Goal: Task Accomplishment & Management: Complete application form

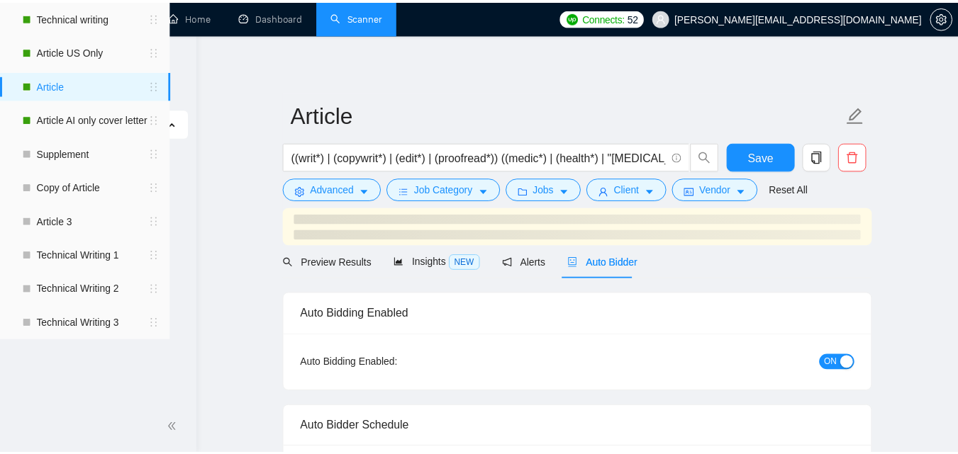
scroll to position [14, 0]
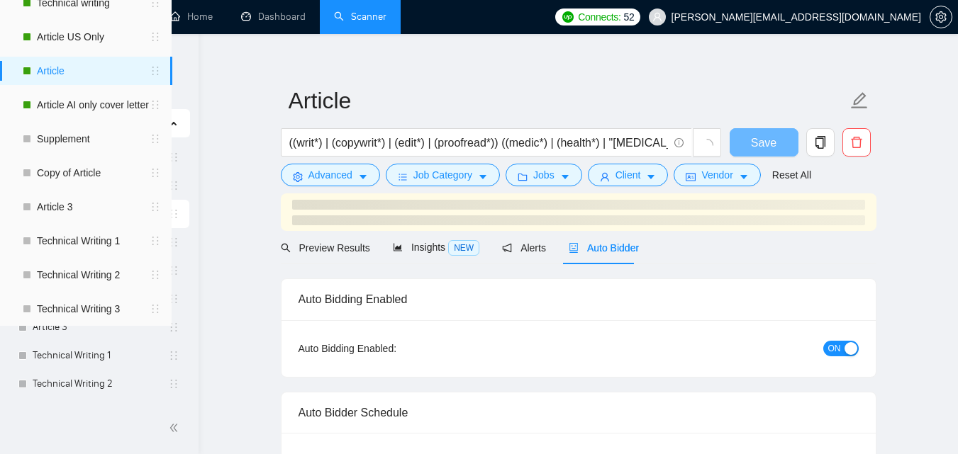
checkbox input "true"
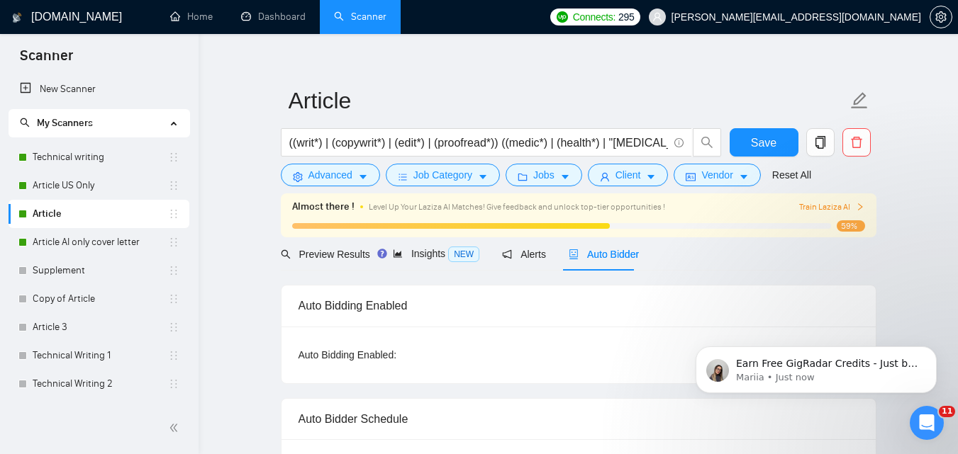
scroll to position [0, 0]
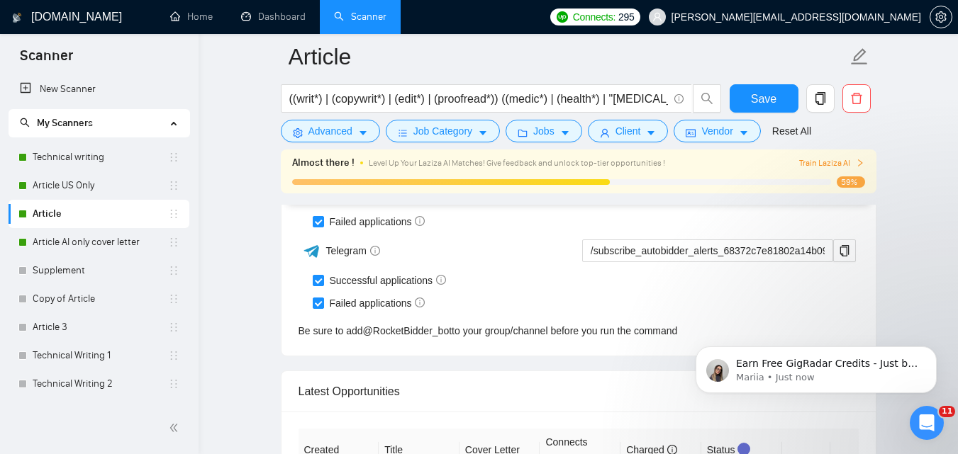
drag, startPoint x: 967, startPoint y: 38, endPoint x: 270, endPoint y: 60, distance: 697.2
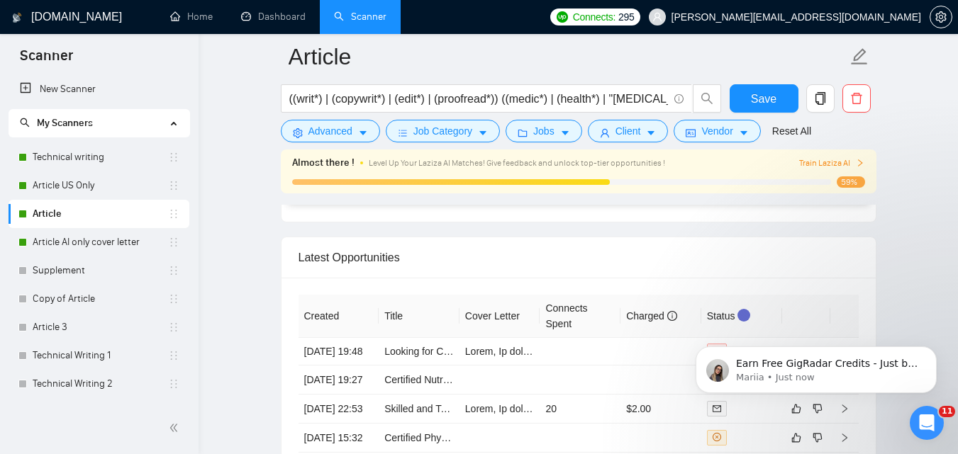
scroll to position [3620, 0]
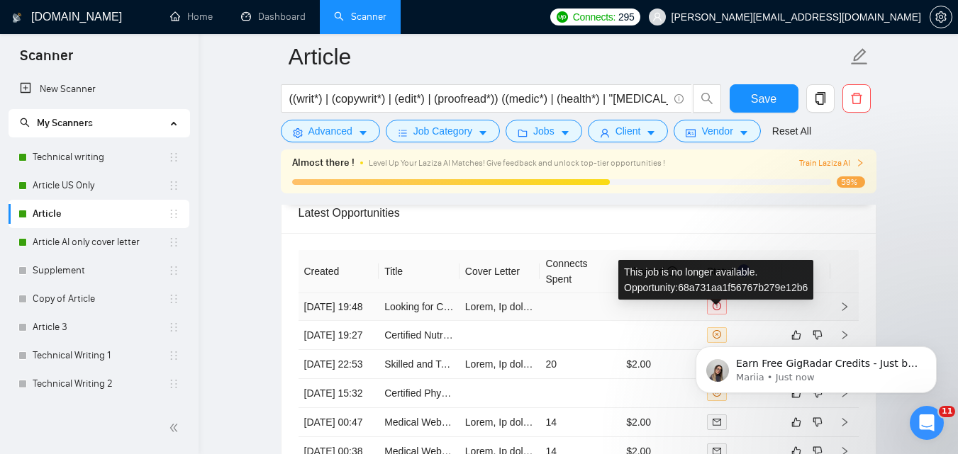
click at [716, 310] on icon "exclamation-circle" at bounding box center [716, 306] width 9 height 9
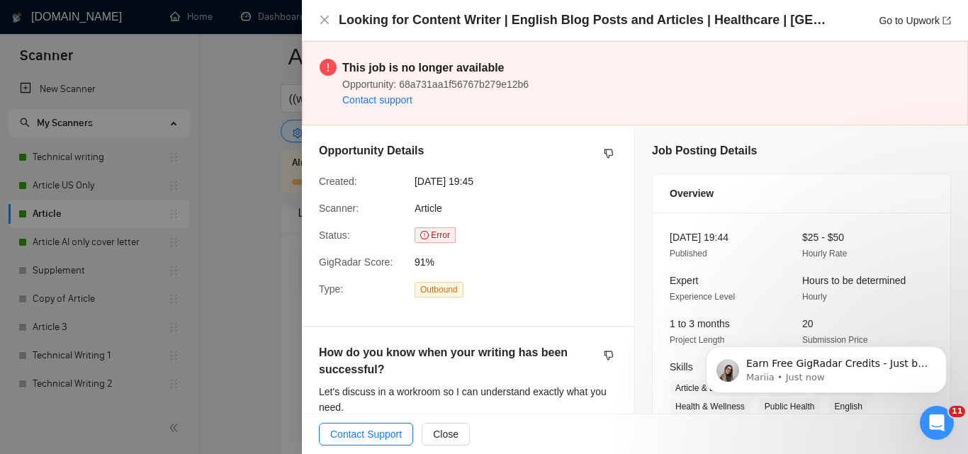
click at [269, 172] on div at bounding box center [484, 227] width 968 height 454
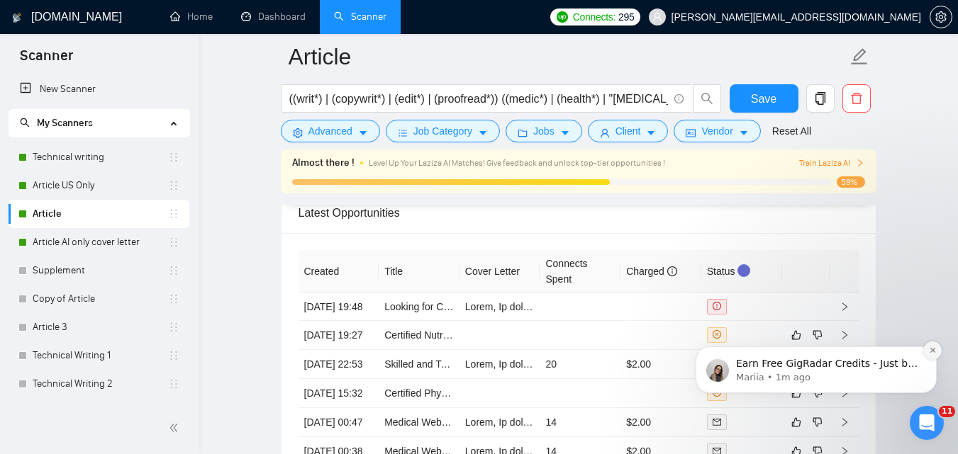
click at [931, 350] on icon "Dismiss notification" at bounding box center [933, 351] width 8 height 8
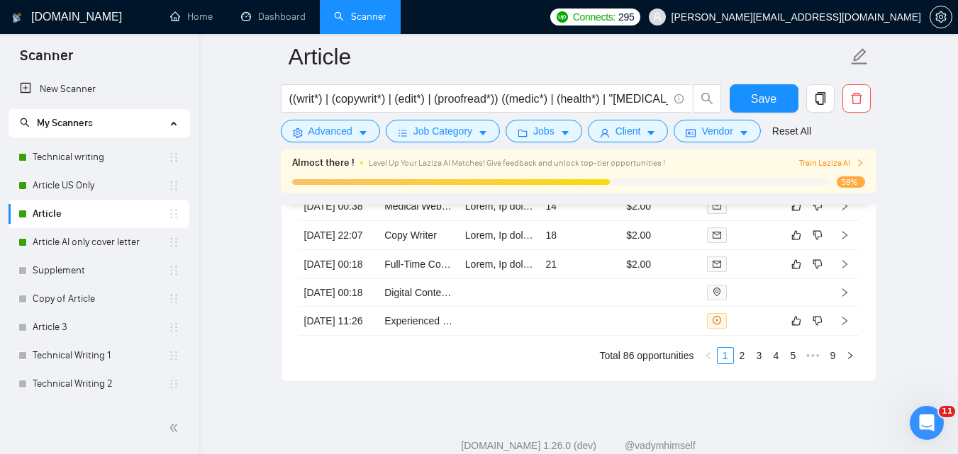
scroll to position [3873, 0]
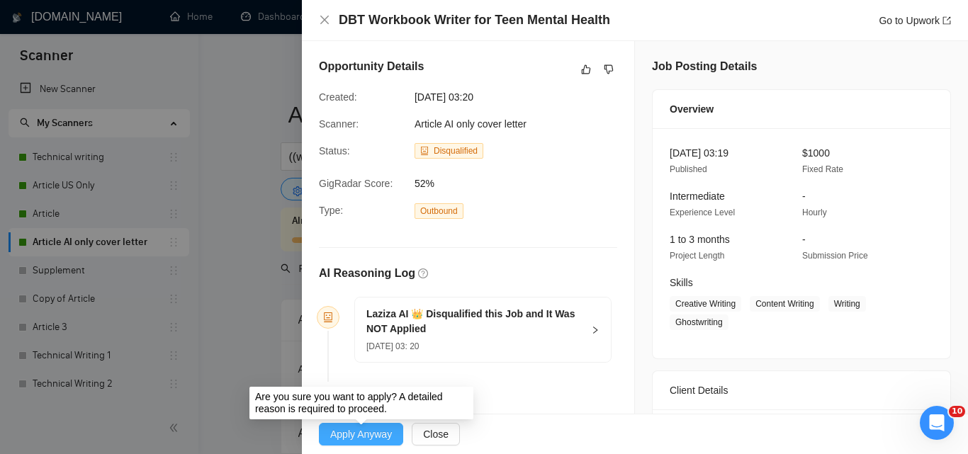
click at [363, 436] on span "Apply Anyway" at bounding box center [361, 435] width 62 height 16
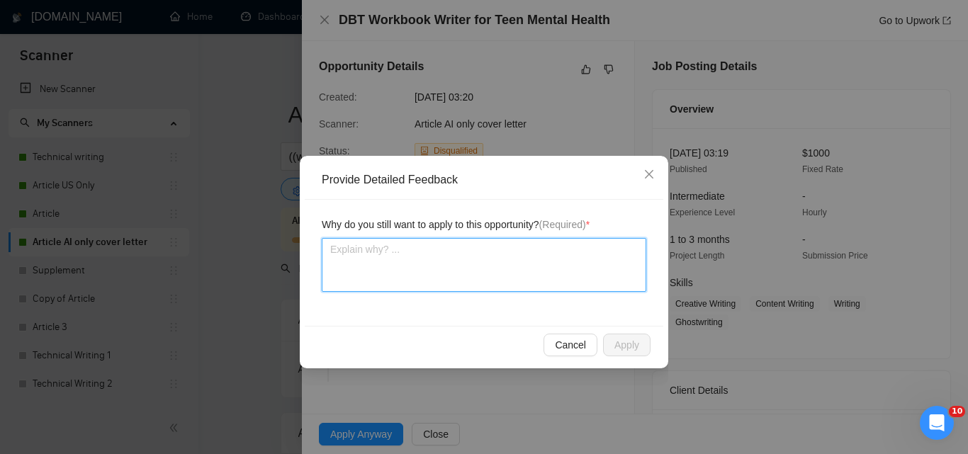
click at [491, 250] on textarea at bounding box center [484, 265] width 325 height 54
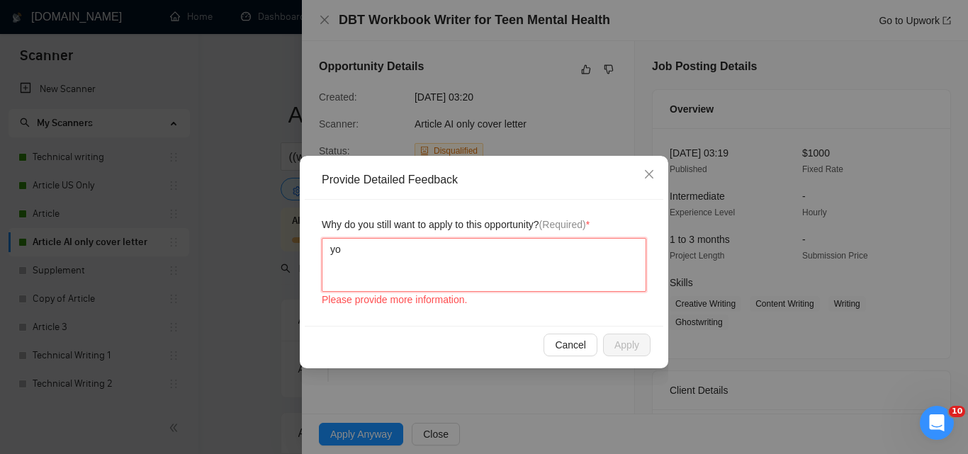
type textarea "yo0"
type textarea "yo"
type textarea "y"
type textarea "Y"
type textarea "Yp"
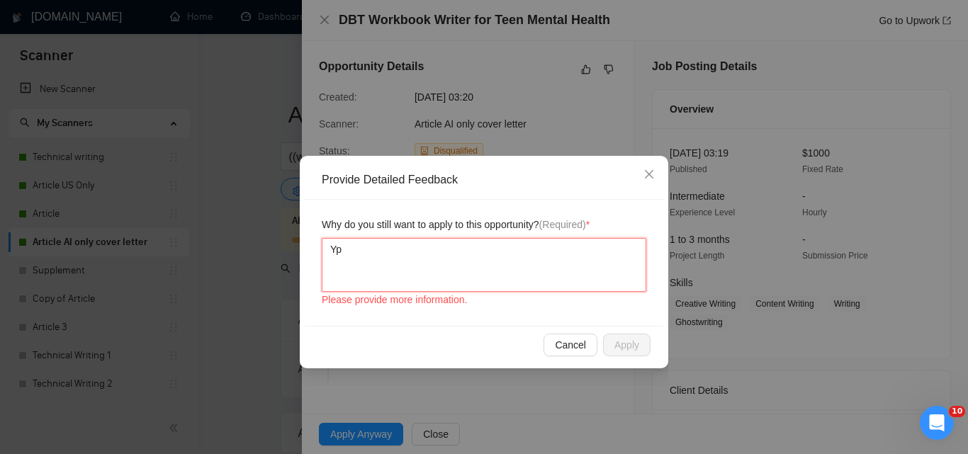
type textarea "Ypu"
type textarea "Yp"
type textarea "Y"
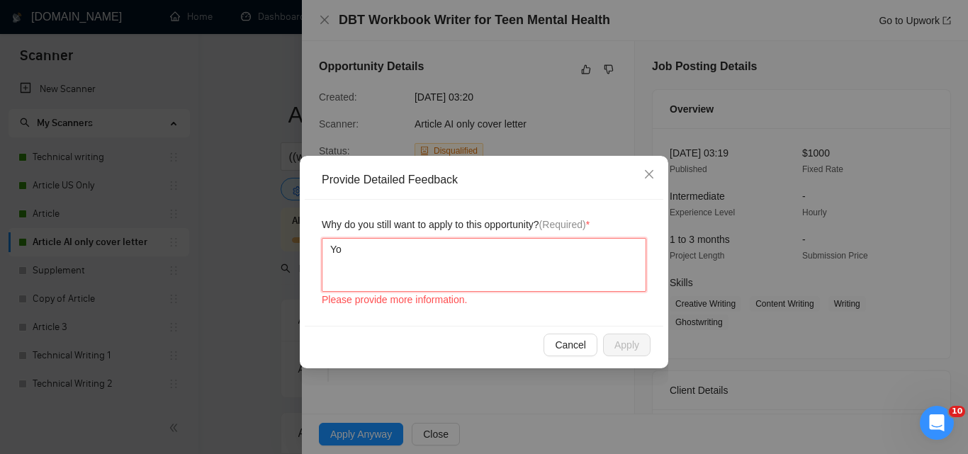
type textarea "You"
type textarea "Youy"
type textarea "You"
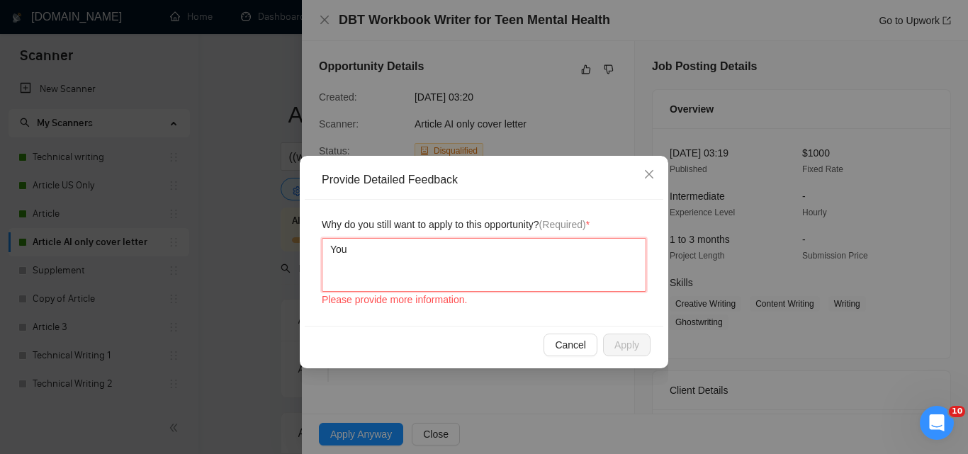
type textarea "You"
type textarea "You s"
type textarea "You sh"
type textarea "You sho"
type textarea "You shouo"
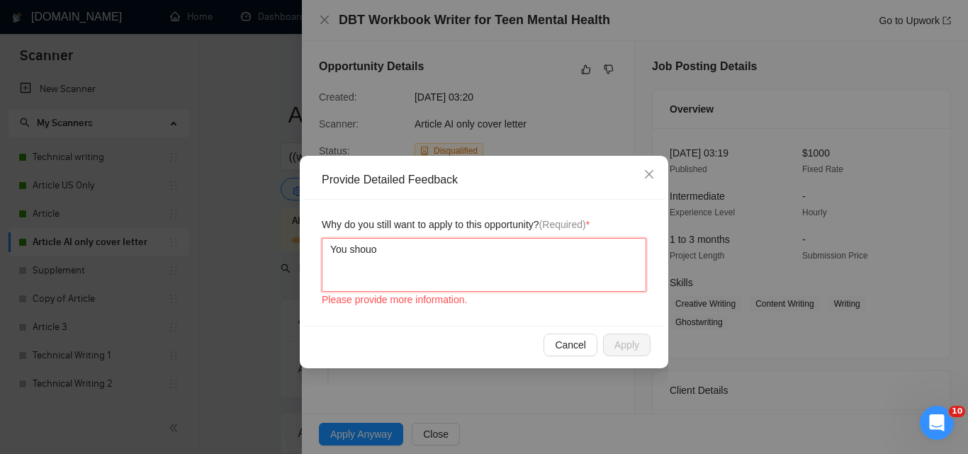
type textarea "You shouol"
type textarea "You shouo"
type textarea "You shou"
type textarea "You sho"
type textarea "You sh"
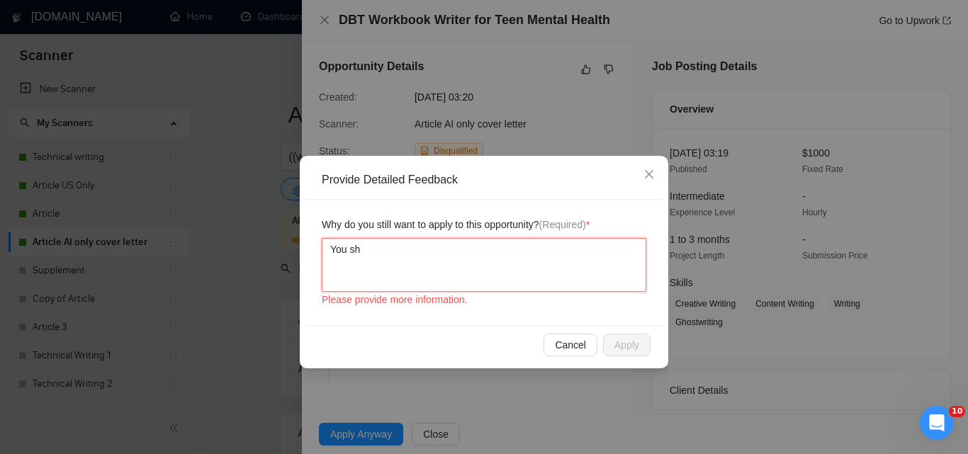
type textarea "You s"
type textarea "You"
type textarea "Yo"
type textarea "Y"
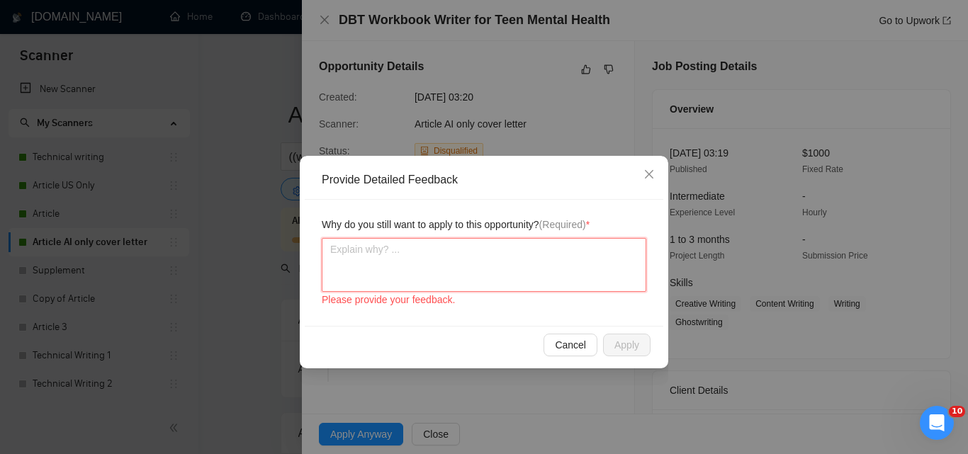
type textarea "G"
type textarea "Gi"
type textarea "G"
type textarea "L"
type textarea "La"
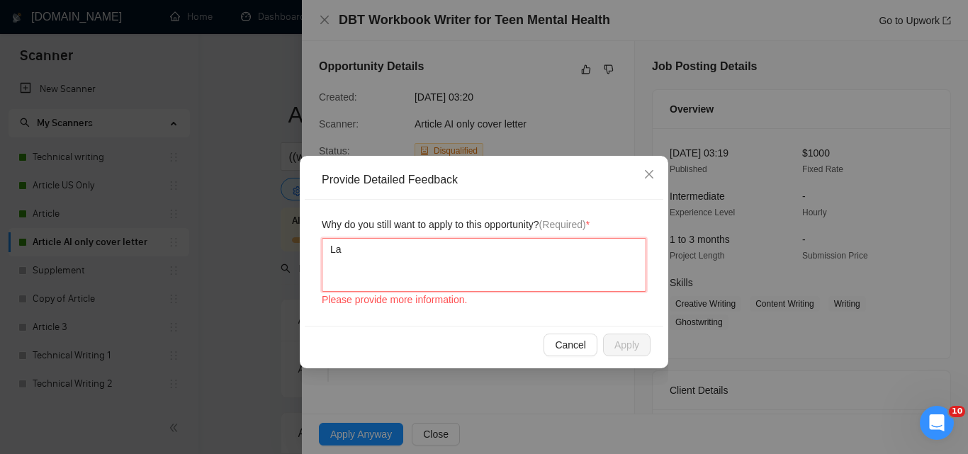
type textarea "Laz"
type textarea "Lazi"
type textarea "Laziz"
type textarea "Laziza"
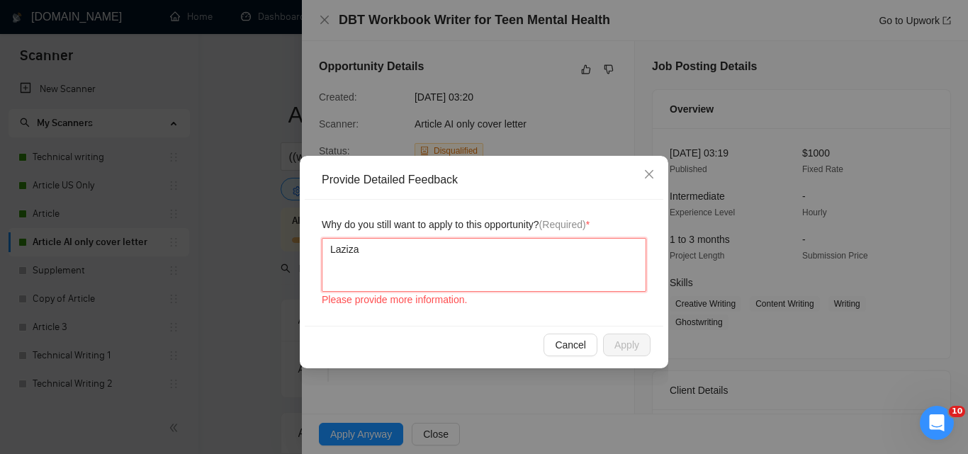
type textarea "Laziza s"
type textarea "Laziza sh"
type textarea "Laziza sho"
type textarea "Laziza shou"
type textarea "Laziza sho"
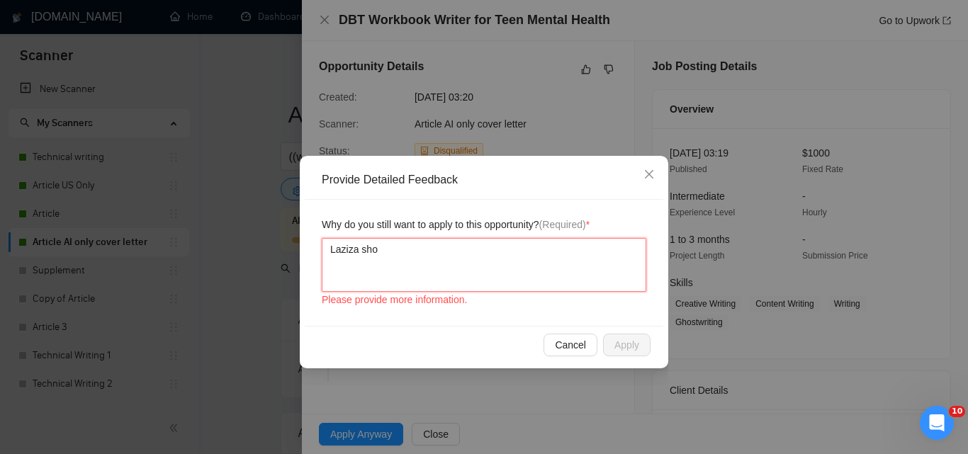
type textarea "Laziza shou"
type textarea "Laziza shoul"
type textarea "Laziza should"
type textarea "Laziza should h"
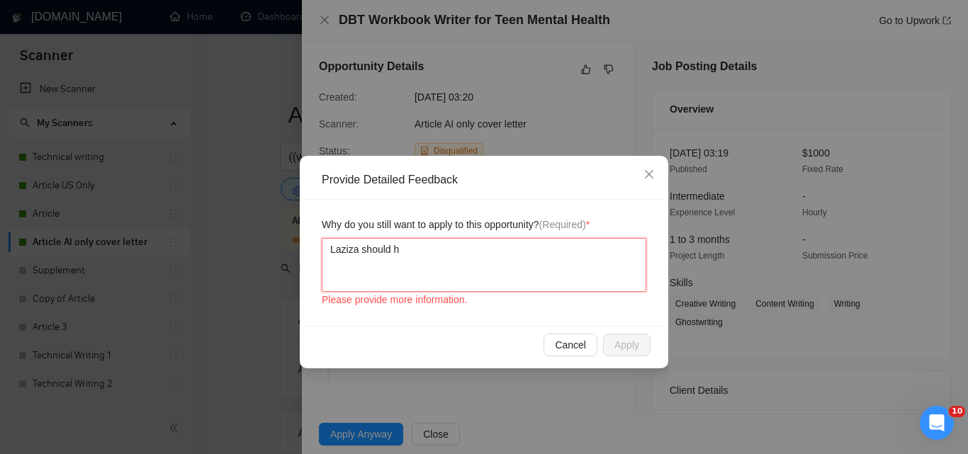
type textarea "Laziza should ha"
type textarea "Laziza should hav"
type textarea "Laziza should have"
type textarea "Laziza should have a"
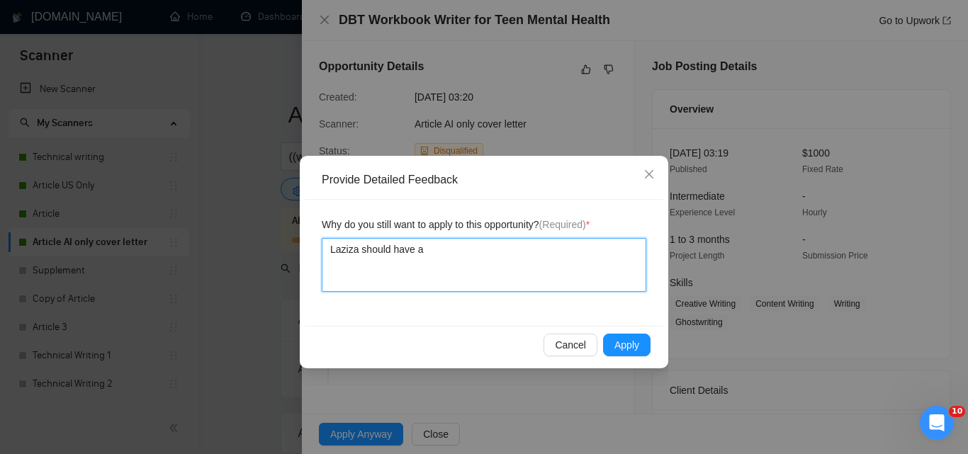
type textarea "Laziza should have ap"
type textarea "Laziza should have app"
type textarea "Laziza should have appl"
type textarea "Laziza should have appli"
type textarea "Laziza should have applied"
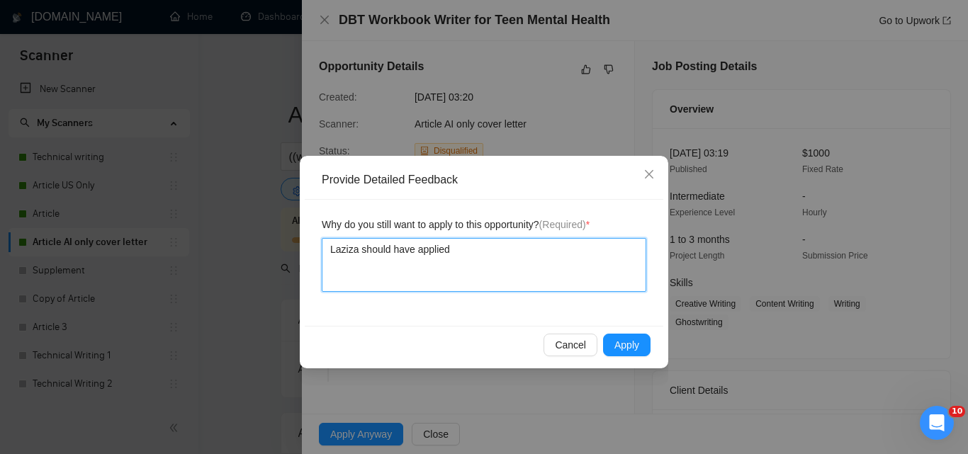
type textarea "Laziza should have applied"
type textarea "Laziza should have applied to"
type textarea "Laziza should have applied to t"
type textarea "Laziza should have applied to th"
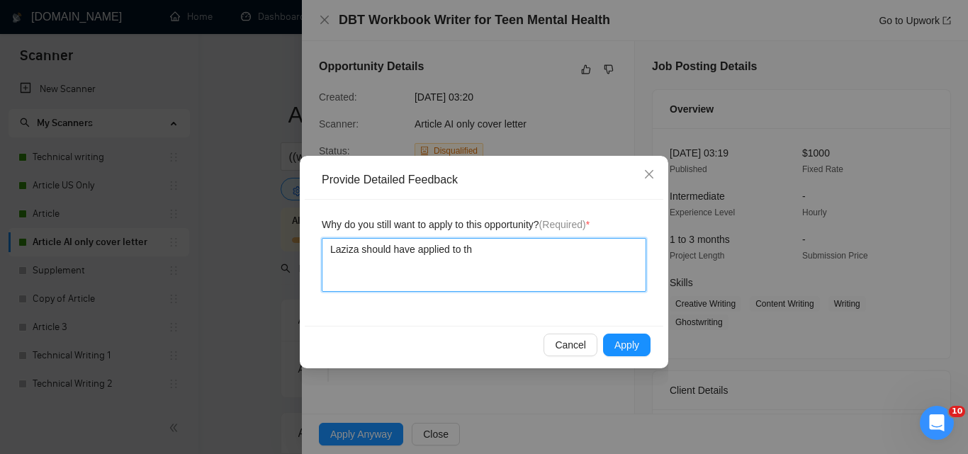
type textarea "Laziza should have applied to thi"
type textarea "Laziza should have applied to this"
type textarea "[PERSON_NAME] should have applied to this j"
type textarea "[PERSON_NAME] should have applied to this jo"
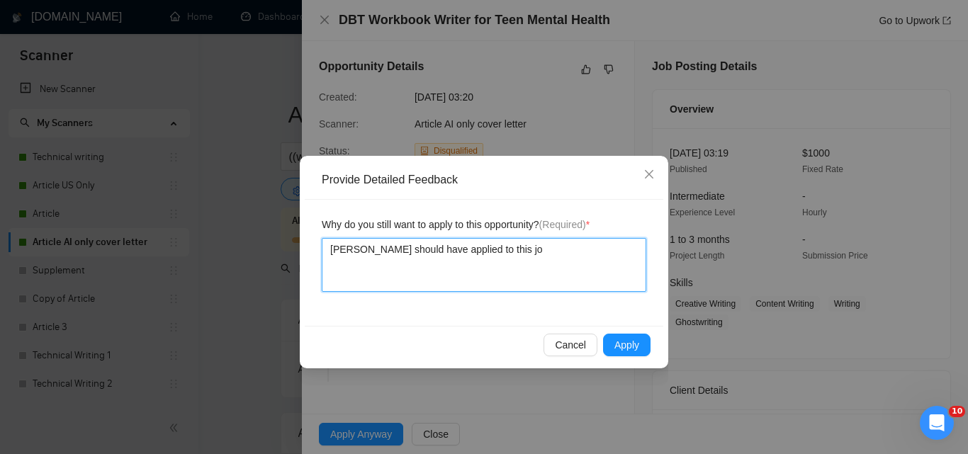
type textarea "[PERSON_NAME] should have applied to this job"
type textarea "[PERSON_NAME] should have applied to this job."
type textarea "[PERSON_NAME] should have applied to this job. T"
type textarea "[PERSON_NAME] should have applied to this job. Th"
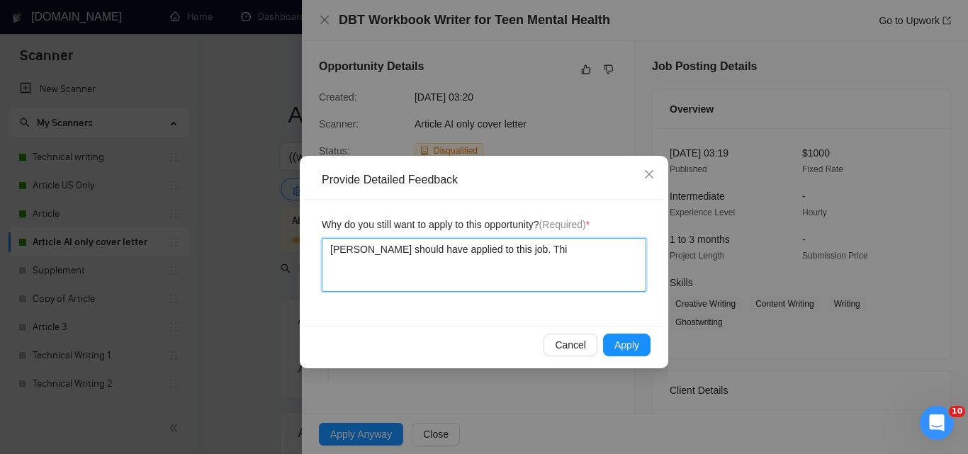
type textarea "[PERSON_NAME] should have applied to this job. This"
type textarea "[PERSON_NAME] should have applied to this job. This i"
type textarea "[PERSON_NAME] should have applied to this job. This is"
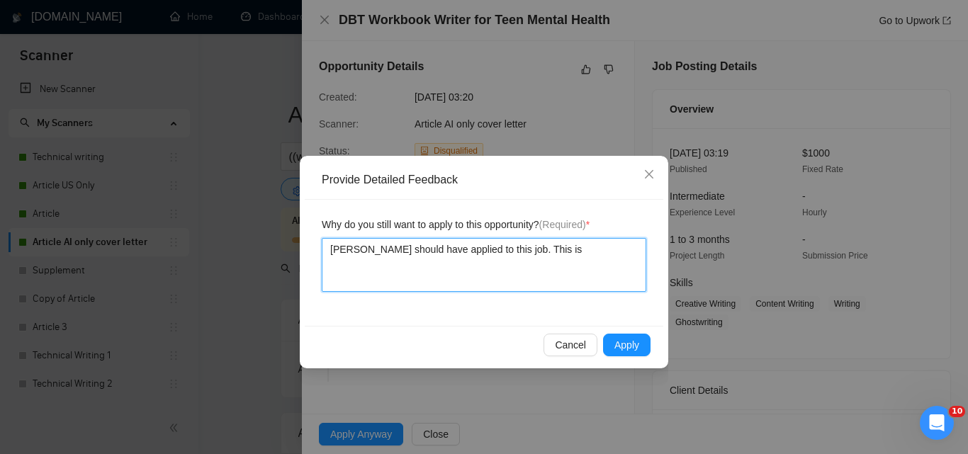
type textarea "[PERSON_NAME] should have applied to this job. This is a"
type textarea "[PERSON_NAME] should have applied to this job. This is a g"
type textarea "[PERSON_NAME] should have applied to this job. This is a go"
type textarea "[PERSON_NAME] should have applied to this job. This is a goo"
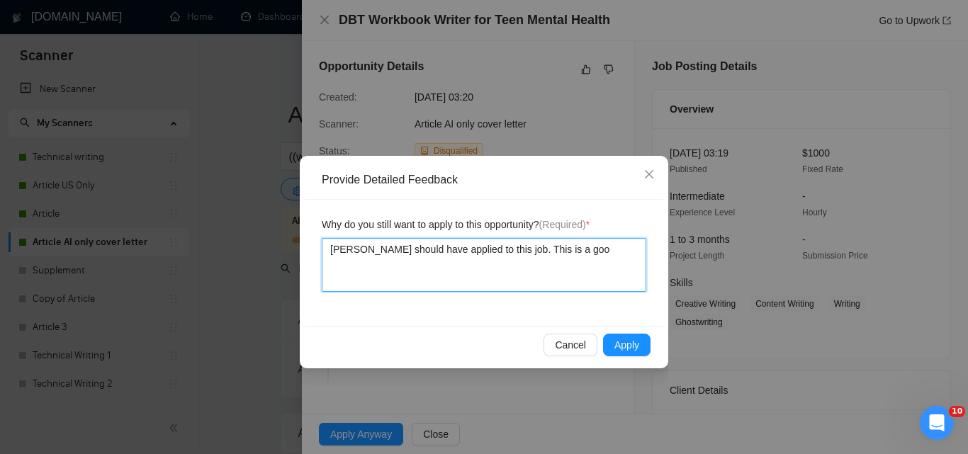
type textarea "[PERSON_NAME] should have applied to this job. This is a good"
type textarea "[PERSON_NAME] should have applied to this job. This is a good j"
type textarea "[PERSON_NAME] should have applied to this job. This is a good jo"
type textarea "[PERSON_NAME] should have applied to this job. This is a good job"
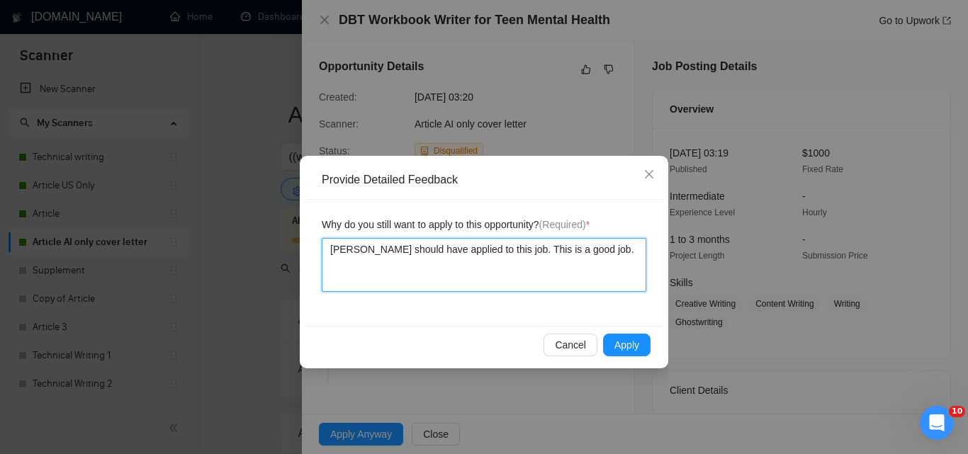
type textarea "[PERSON_NAME] should have applied to this job. This is a good job."
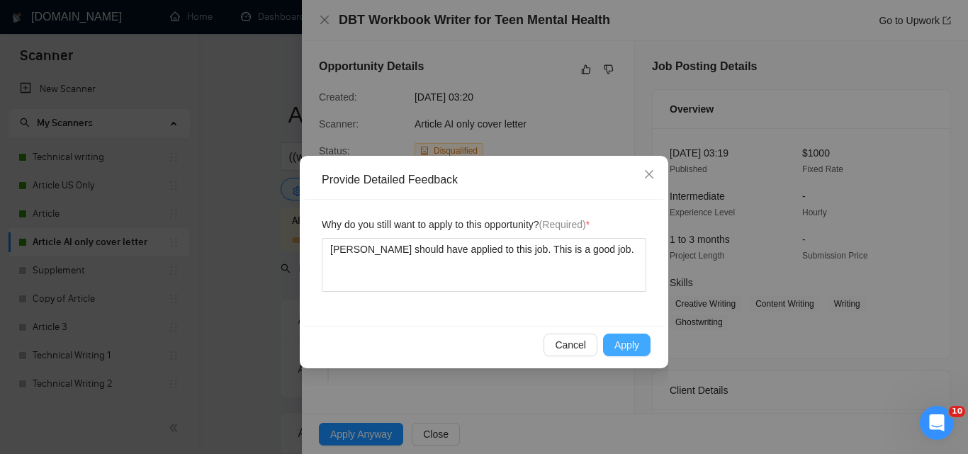
click at [627, 340] on span "Apply" at bounding box center [627, 345] width 25 height 16
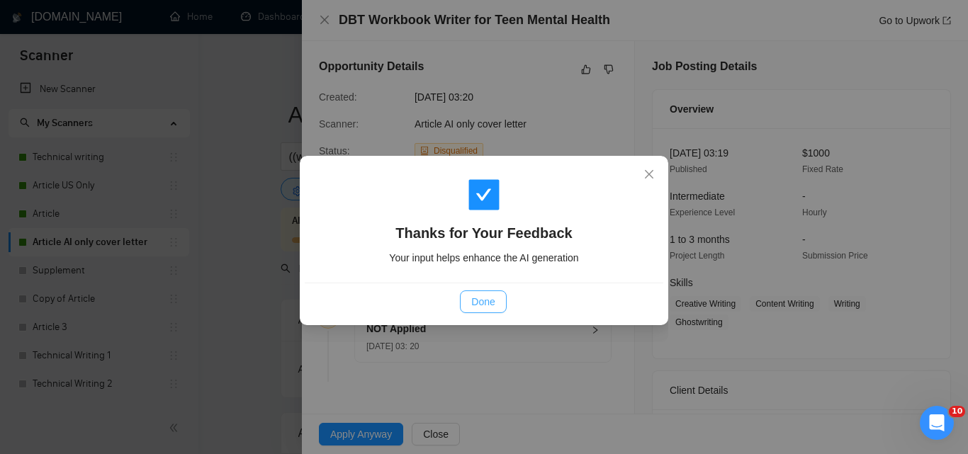
click at [490, 297] on span "Done" at bounding box center [482, 302] width 23 height 16
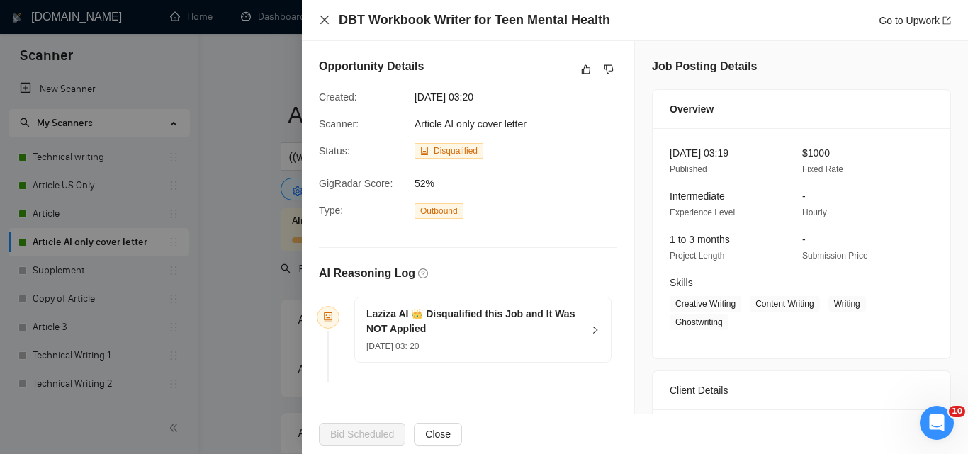
click at [324, 22] on icon "close" at bounding box center [324, 19] width 11 height 11
